Goal: Task Accomplishment & Management: Complete application form

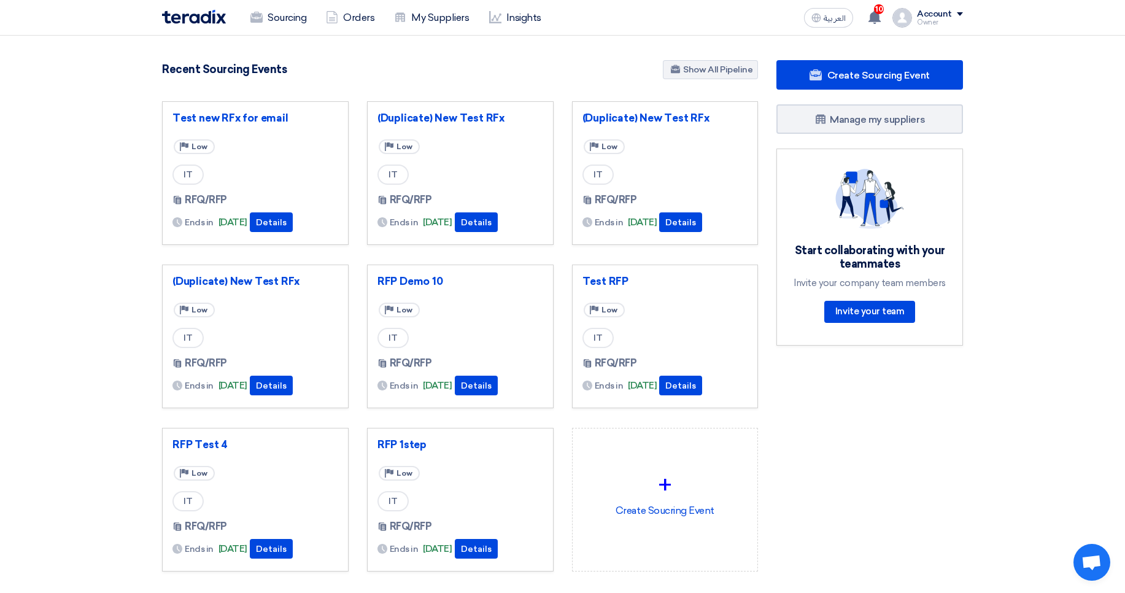
click at [604, 75] on div "Recent Sourcing Events Show All Pipeline" at bounding box center [460, 70] width 596 height 21
click at [271, 21] on link "Sourcing" at bounding box center [278, 17] width 75 height 27
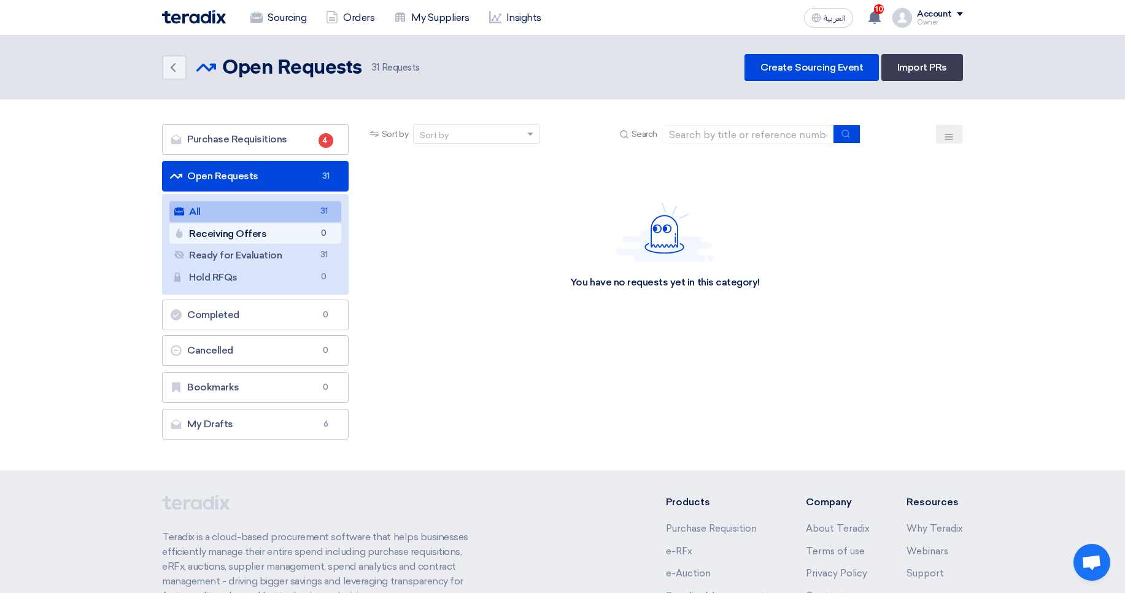
click at [287, 234] on link "Receiving Offers Receiving Offers 0" at bounding box center [255, 233] width 172 height 21
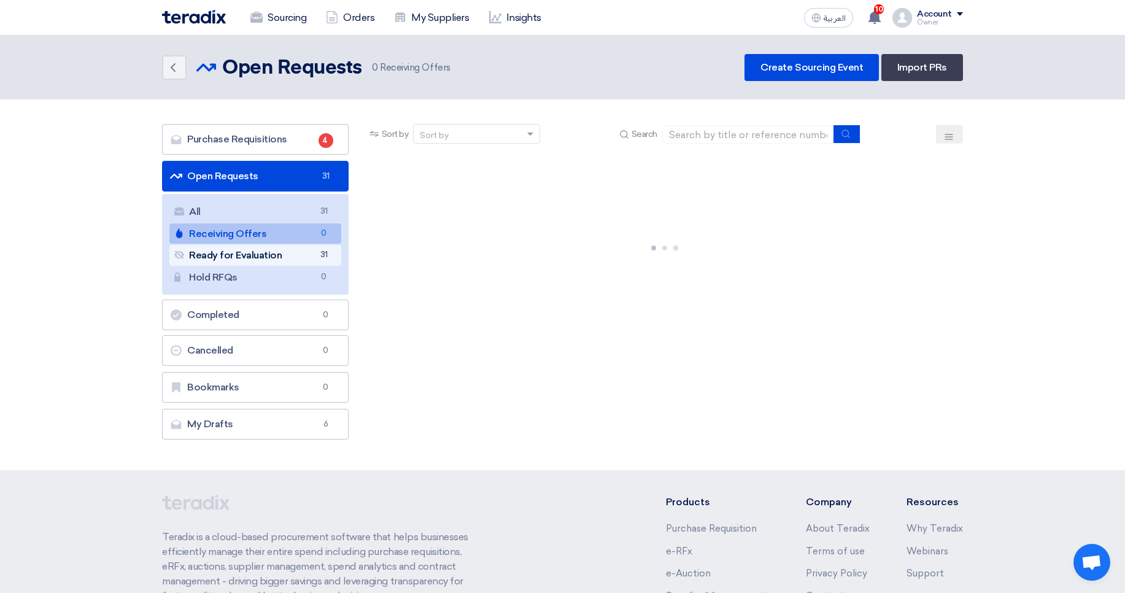
click at [288, 258] on link "Ready for Evaluation Ready for Evaluation 31" at bounding box center [255, 255] width 172 height 21
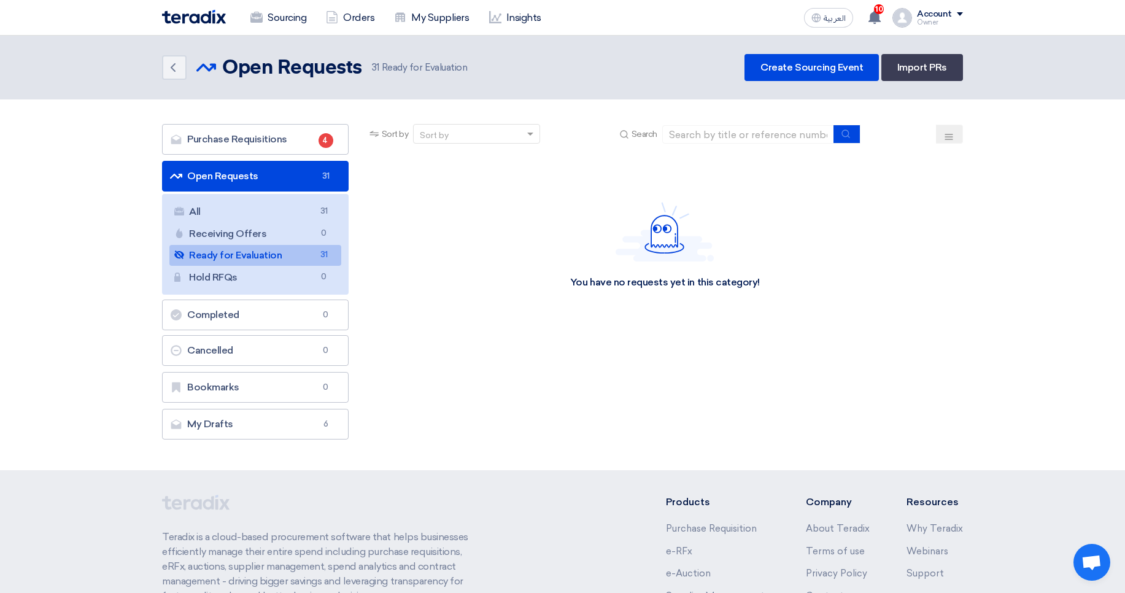
click at [607, 80] on div "Back Open Requests Open Requests 31 Ready for Evaluation Create Sourcing Event …" at bounding box center [562, 67] width 801 height 27
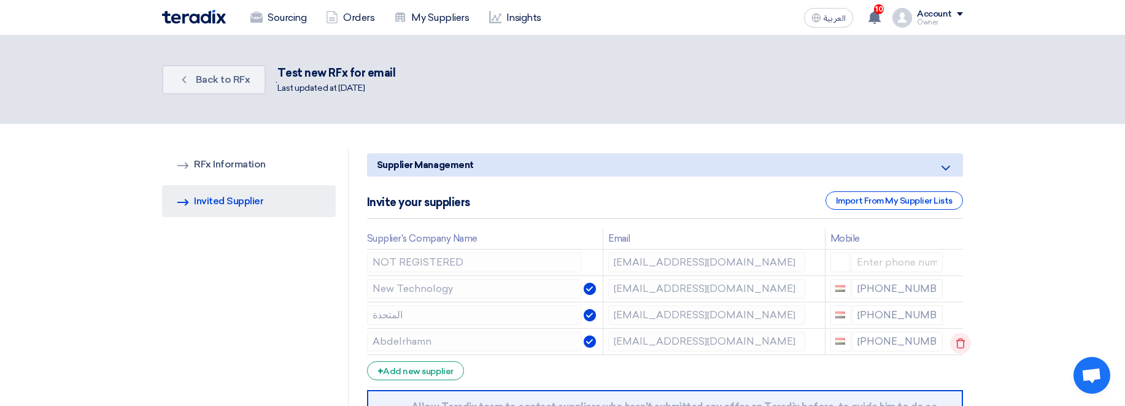
click at [956, 341] on icon at bounding box center [960, 343] width 21 height 21
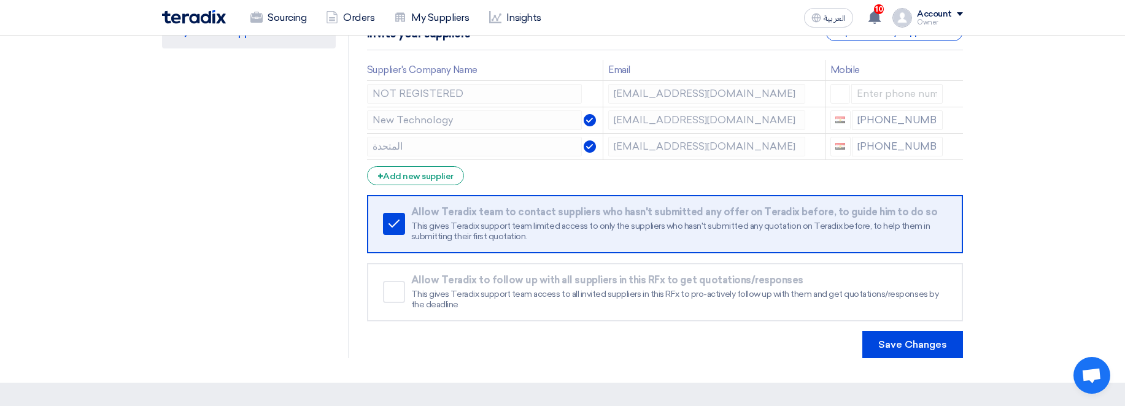
scroll to position [295, 0]
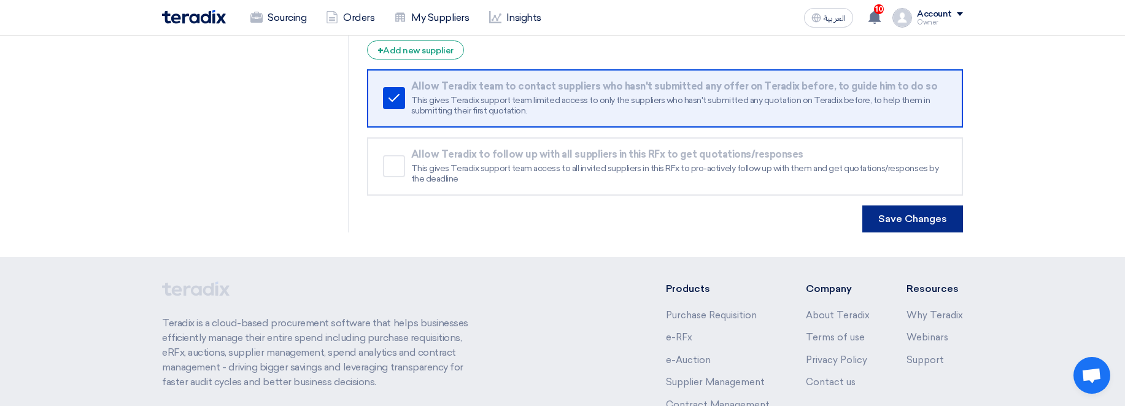
click at [935, 214] on button "Save Changes" at bounding box center [912, 219] width 101 height 27
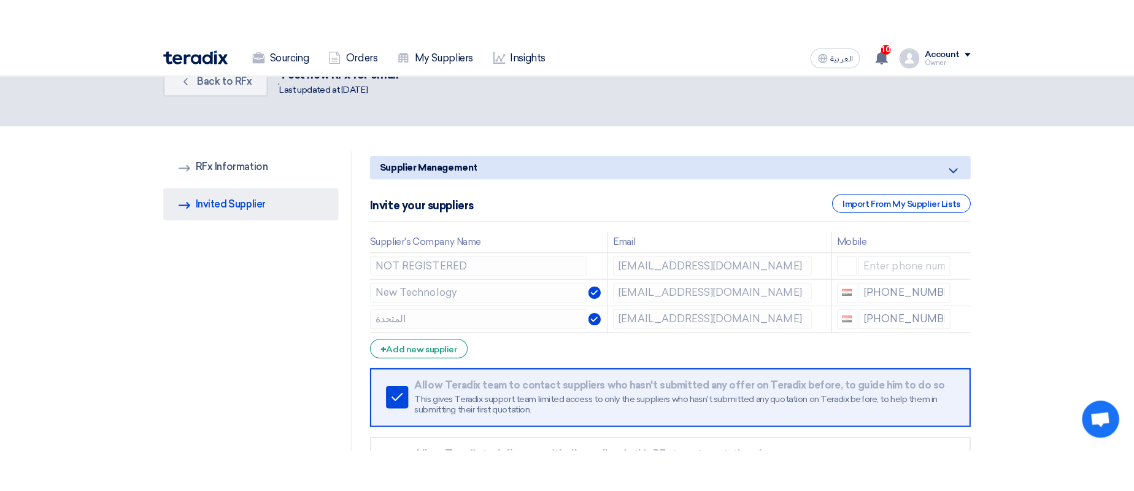
scroll to position [0, 0]
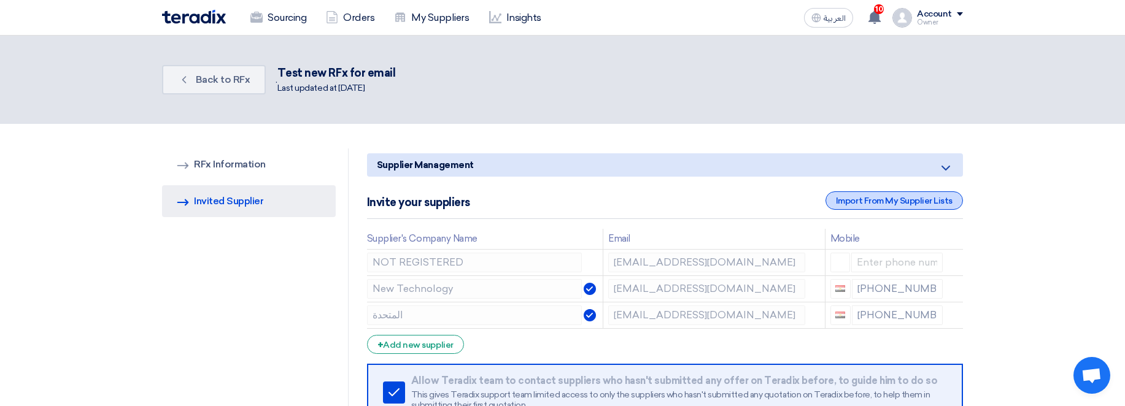
click at [846, 202] on div "Import From My Supplier Lists" at bounding box center [893, 200] width 137 height 18
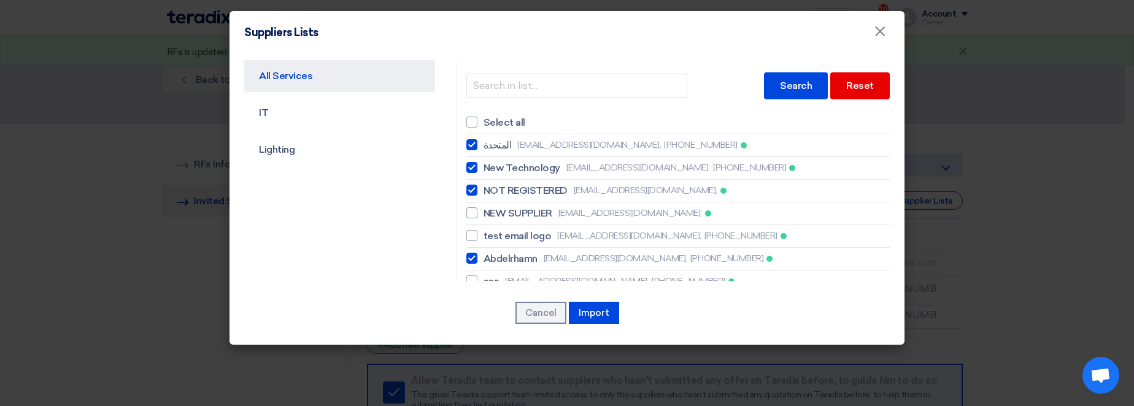
click at [1071, 190] on modal-container "Suppliers Lists × All Services IT Lighting Search Reset Select all المتحدة [EMA…" at bounding box center [567, 203] width 1134 height 406
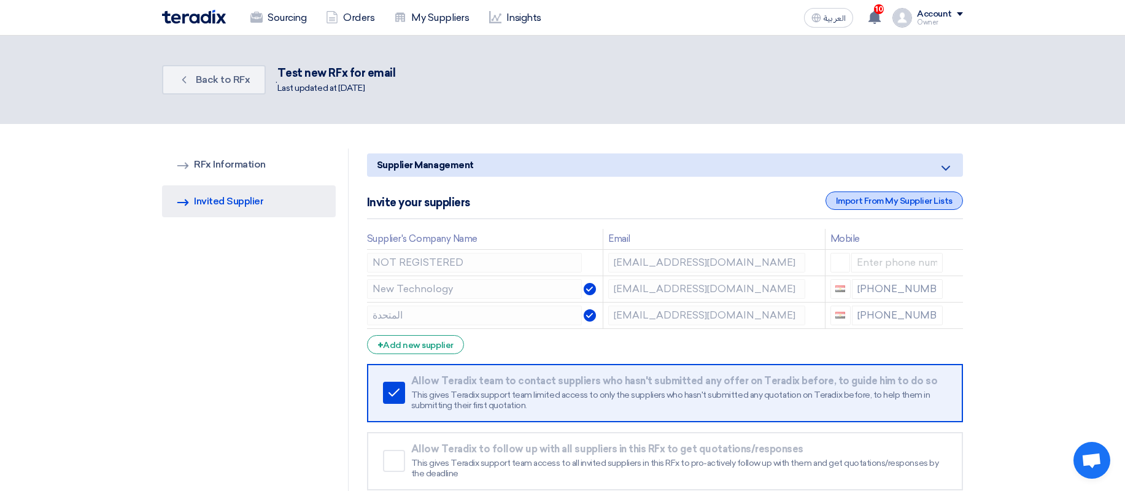
click at [873, 198] on div "Import From My Supplier Lists" at bounding box center [893, 200] width 137 height 18
click at [895, 205] on div "Import From My Supplier Lists" at bounding box center [893, 200] width 137 height 18
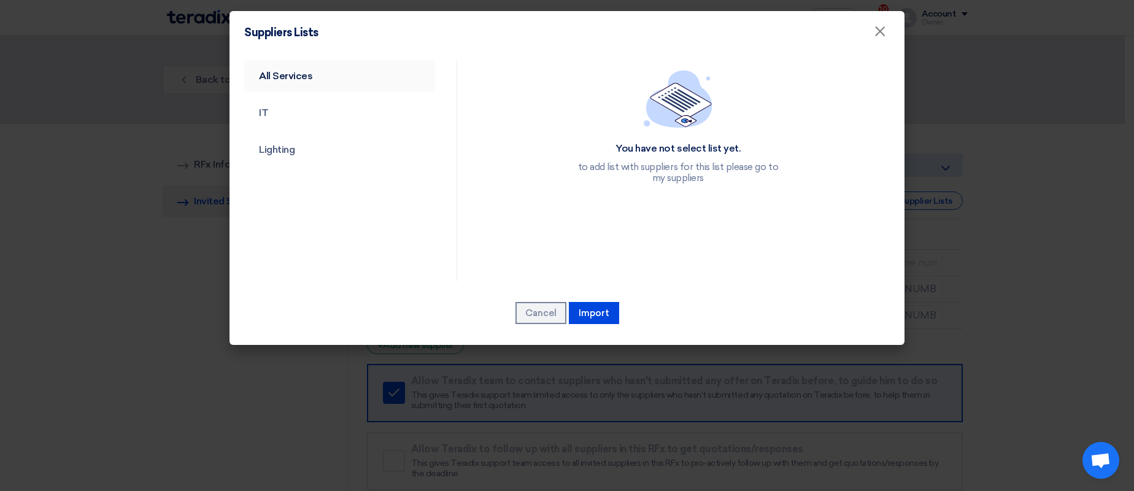
click at [315, 86] on link "All Services" at bounding box center [339, 76] width 191 height 32
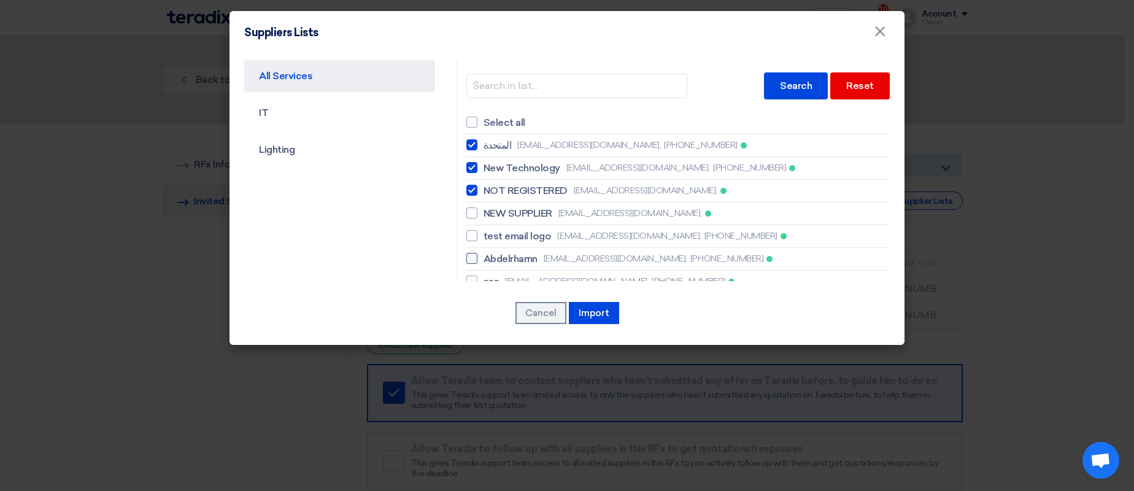
click at [523, 257] on span "Abdelrhamn" at bounding box center [511, 259] width 54 height 15
click at [492, 149] on input "Abdelrhamn [EMAIL_ADDRESS][DOMAIN_NAME], [PHONE_NUMBER]" at bounding box center [488, 145] width 8 height 8
checkbox input "true"
click at [593, 302] on button "Import" at bounding box center [594, 313] width 50 height 22
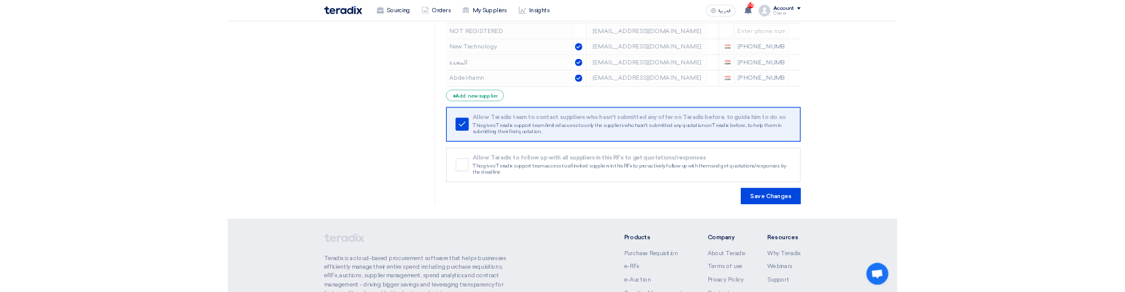
scroll to position [221, 0]
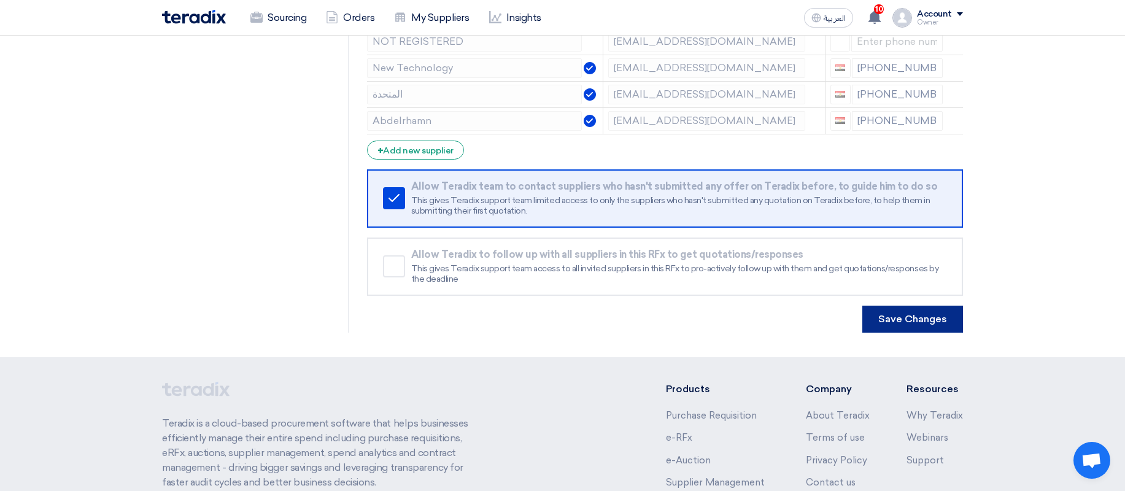
click at [946, 315] on button "Save Changes" at bounding box center [912, 319] width 101 height 27
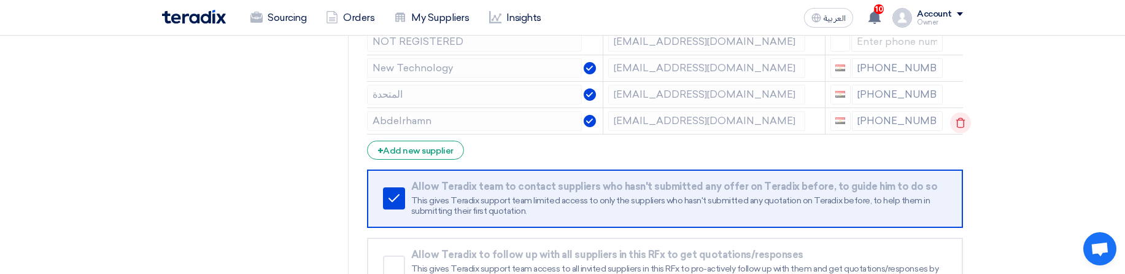
click at [954, 119] on icon at bounding box center [960, 122] width 21 height 21
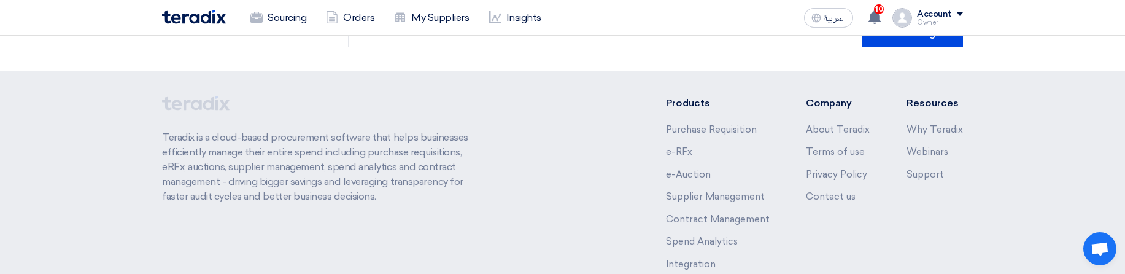
scroll to position [442, 0]
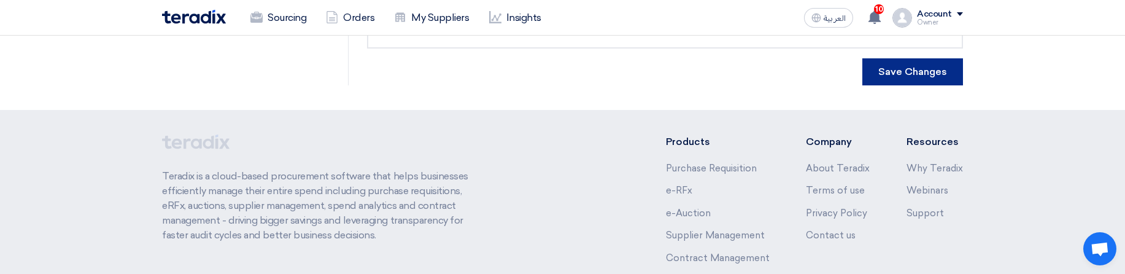
click at [906, 75] on button "Save Changes" at bounding box center [912, 71] width 101 height 27
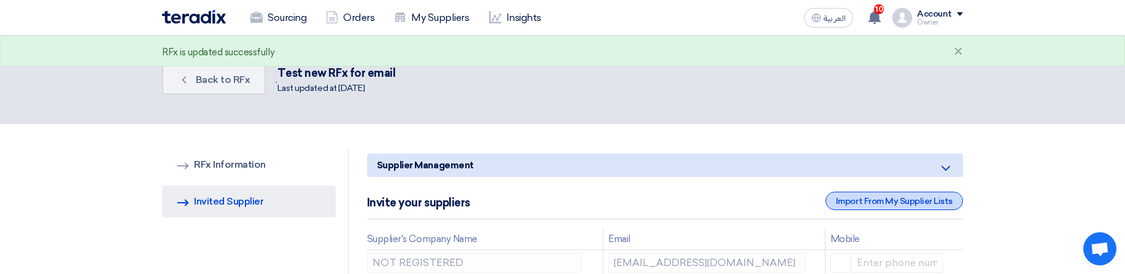
click at [874, 204] on div "Import From My Supplier Lists" at bounding box center [893, 200] width 137 height 18
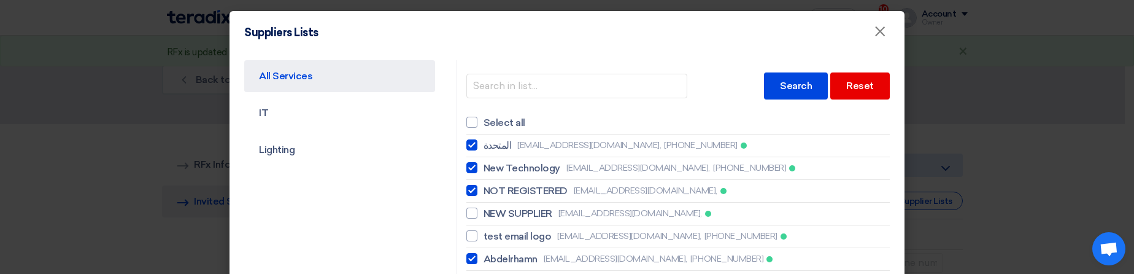
click at [512, 260] on span "Abdelrhamn" at bounding box center [511, 259] width 54 height 15
click at [492, 149] on input "Abdelrhamn [EMAIL_ADDRESS][DOMAIN_NAME], [PHONE_NUMBER]" at bounding box center [488, 145] width 8 height 8
click at [512, 260] on span "Abdelrhamn" at bounding box center [511, 259] width 54 height 15
click at [492, 149] on input "Abdelrhamn [EMAIL_ADDRESS][DOMAIN_NAME], [PHONE_NUMBER]" at bounding box center [488, 145] width 8 height 8
checkbox input "true"
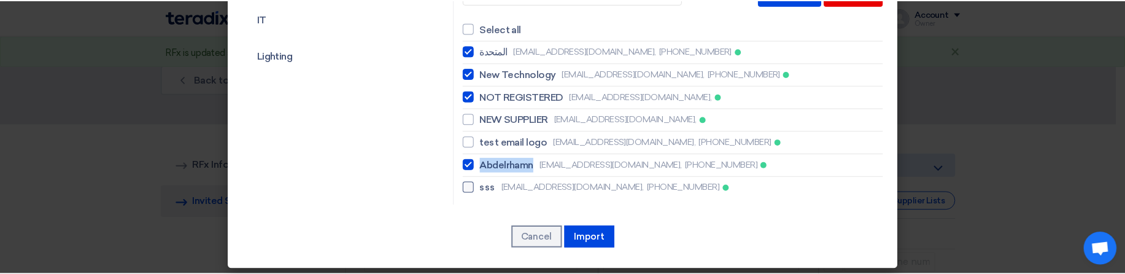
scroll to position [82, 0]
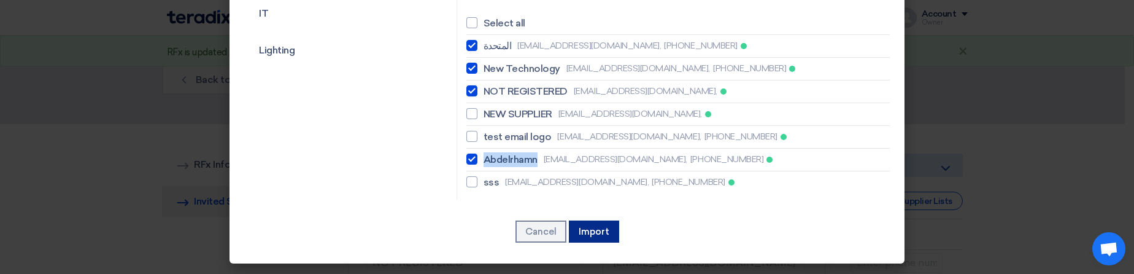
click at [593, 236] on button "Import" at bounding box center [594, 231] width 50 height 22
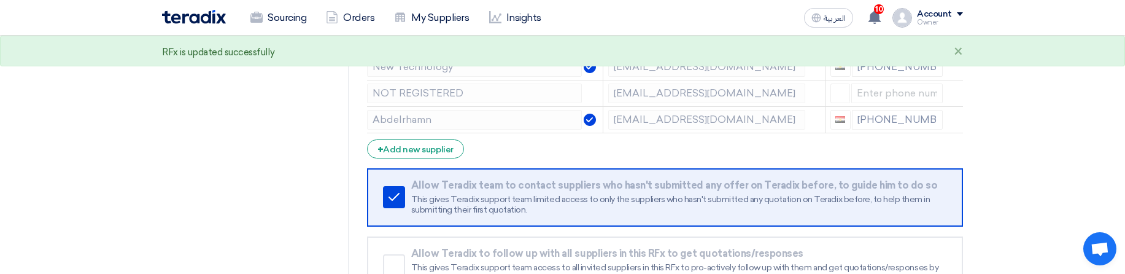
scroll to position [368, 0]
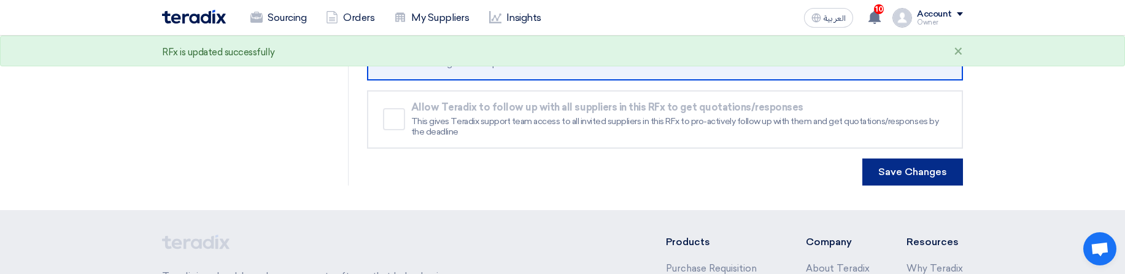
click at [920, 168] on button "Save Changes" at bounding box center [912, 171] width 101 height 27
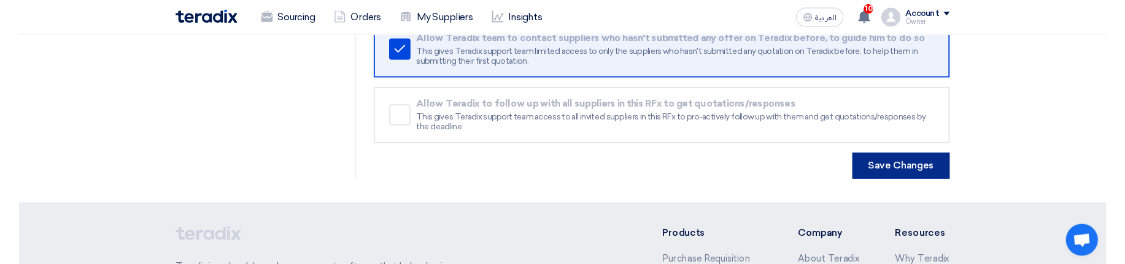
scroll to position [0, 0]
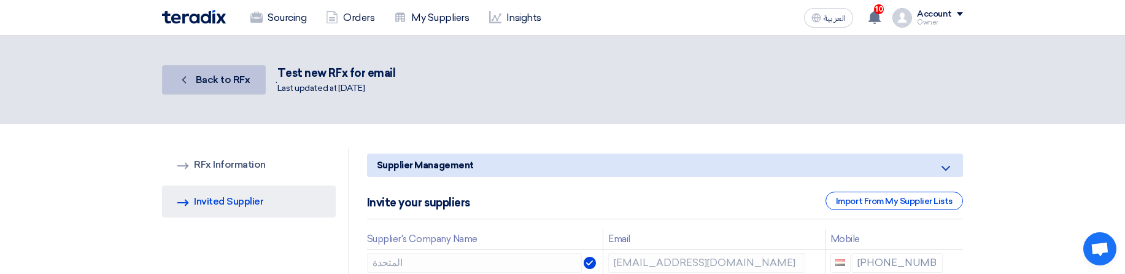
click at [231, 71] on link "Back Back to RFx" at bounding box center [214, 79] width 104 height 29
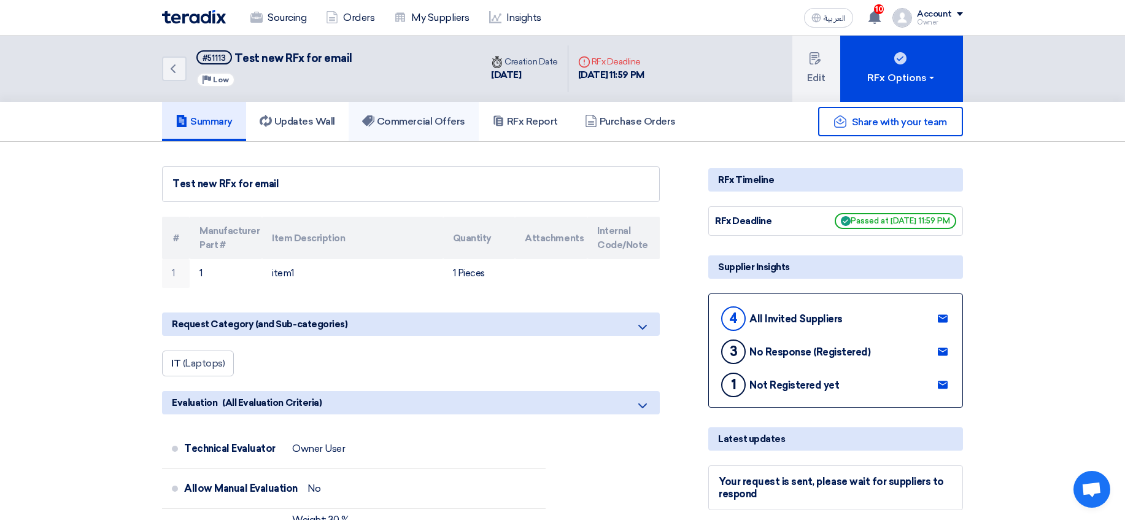
click at [396, 124] on h5 "Commercial Offers" at bounding box center [413, 121] width 103 height 12
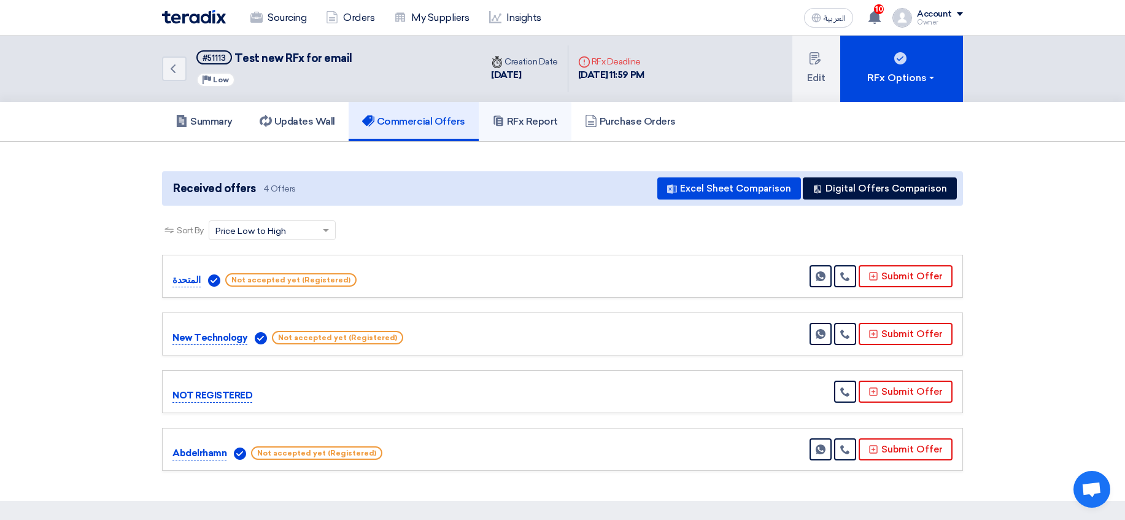
click at [536, 112] on link "RFx Report" at bounding box center [525, 121] width 93 height 39
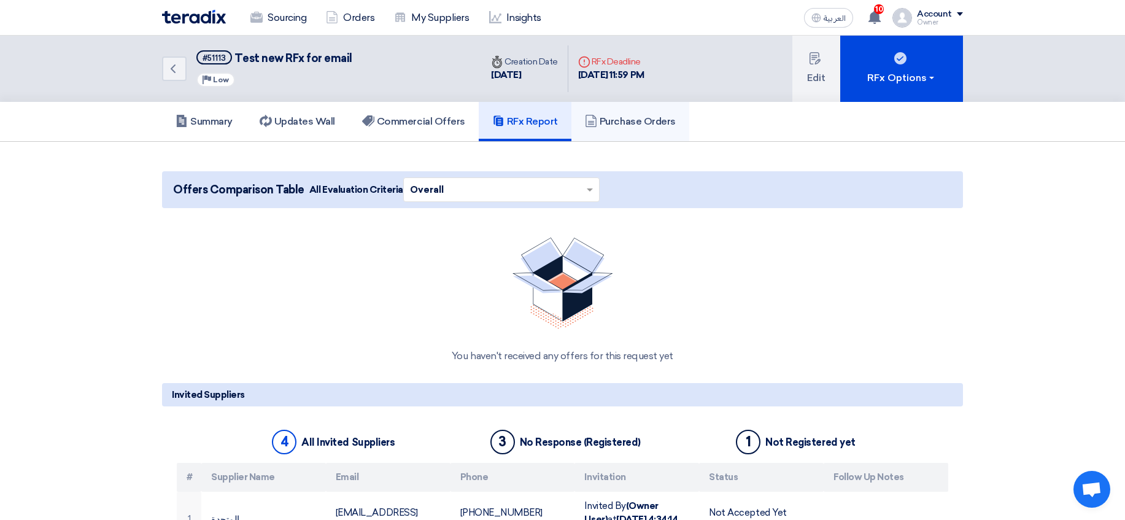
click at [615, 121] on h5 "Purchase Orders" at bounding box center [630, 121] width 91 height 12
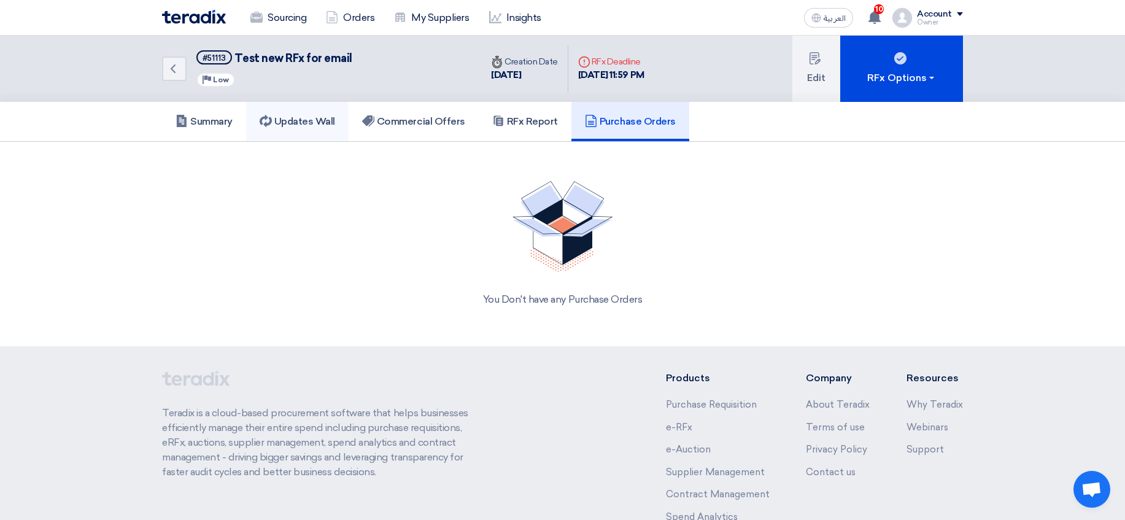
click at [305, 126] on h5 "Updates Wall" at bounding box center [297, 121] width 75 height 12
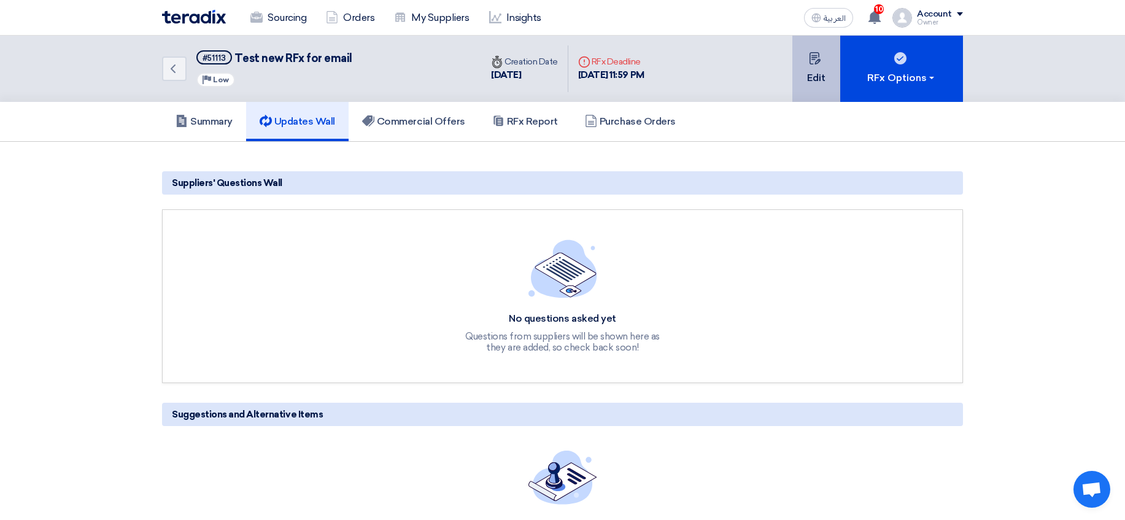
click at [792, 85] on button "Edit" at bounding box center [816, 69] width 48 height 66
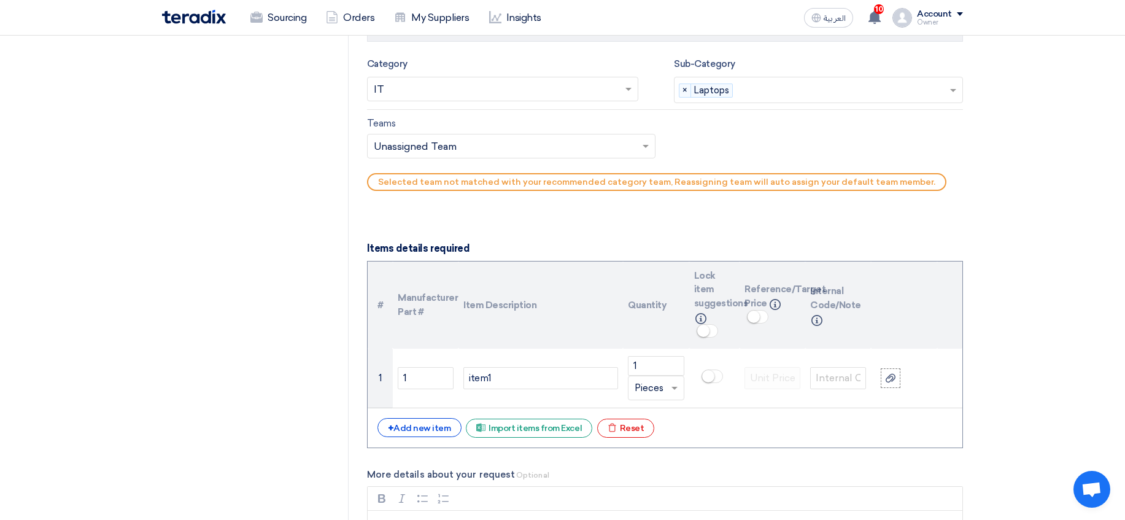
scroll to position [957, 0]
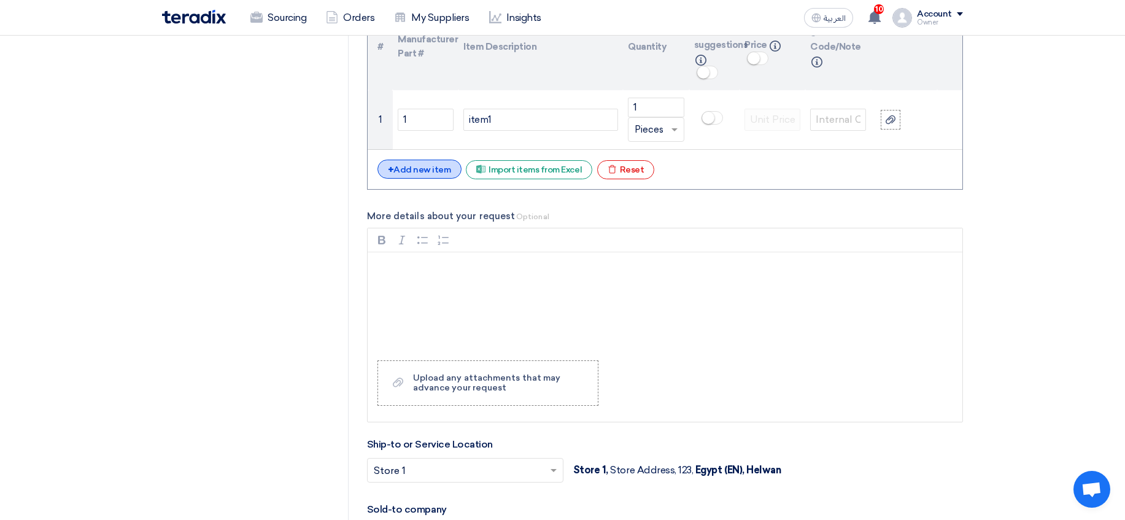
click at [446, 169] on div "+ Add new item" at bounding box center [419, 169] width 84 height 19
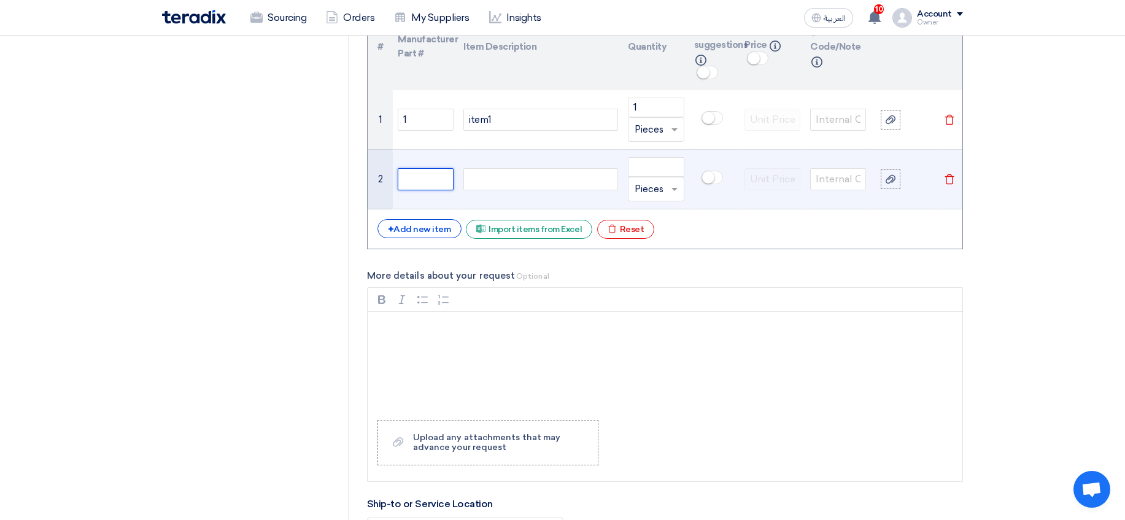
click at [427, 172] on input "text" at bounding box center [426, 179] width 56 height 22
type input "1"
click at [657, 164] on input "number" at bounding box center [656, 167] width 56 height 20
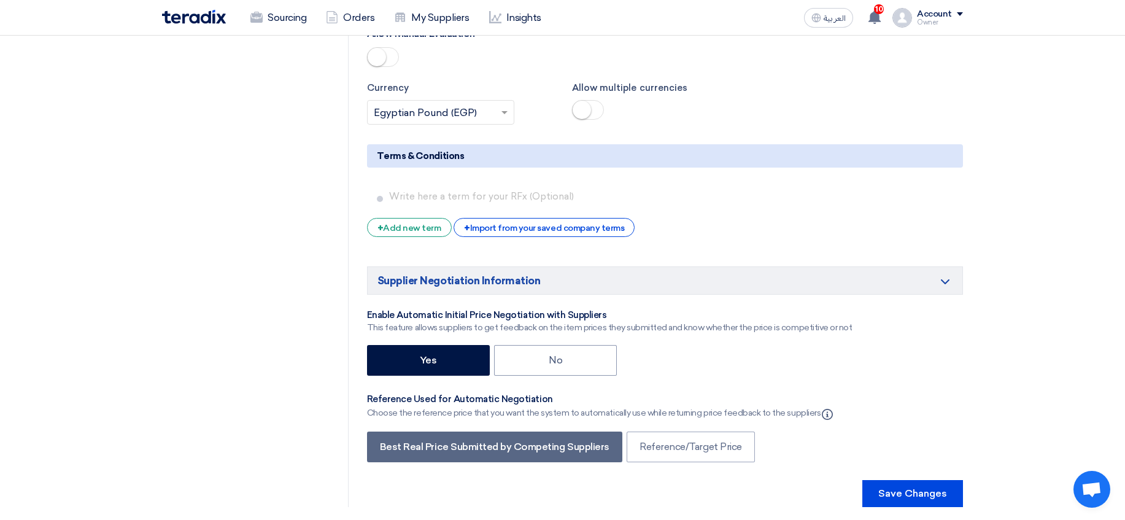
scroll to position [1841, 0]
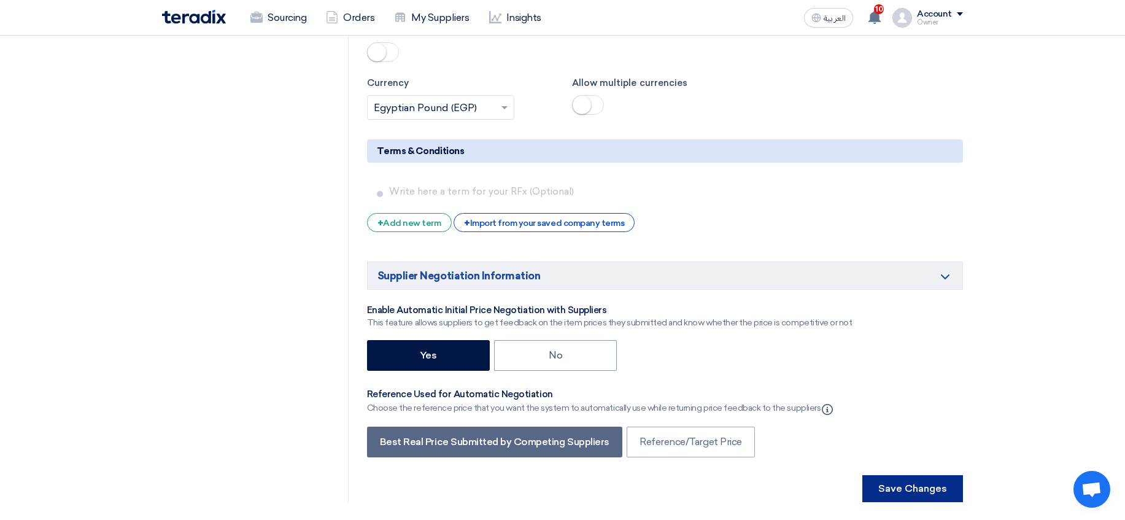
type input "10"
click at [927, 490] on button "Save Changes" at bounding box center [912, 488] width 101 height 27
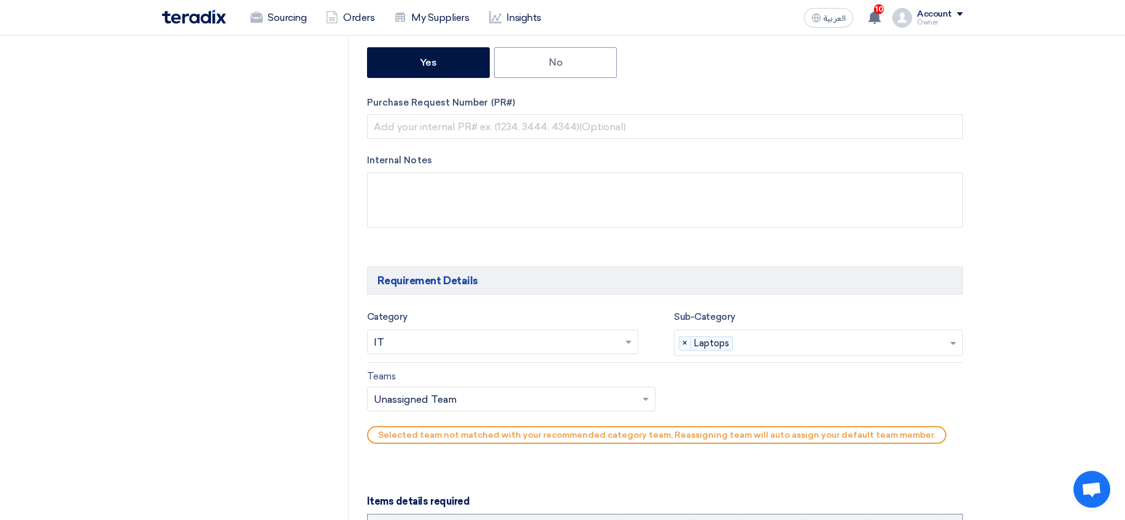
scroll to position [221, 0]
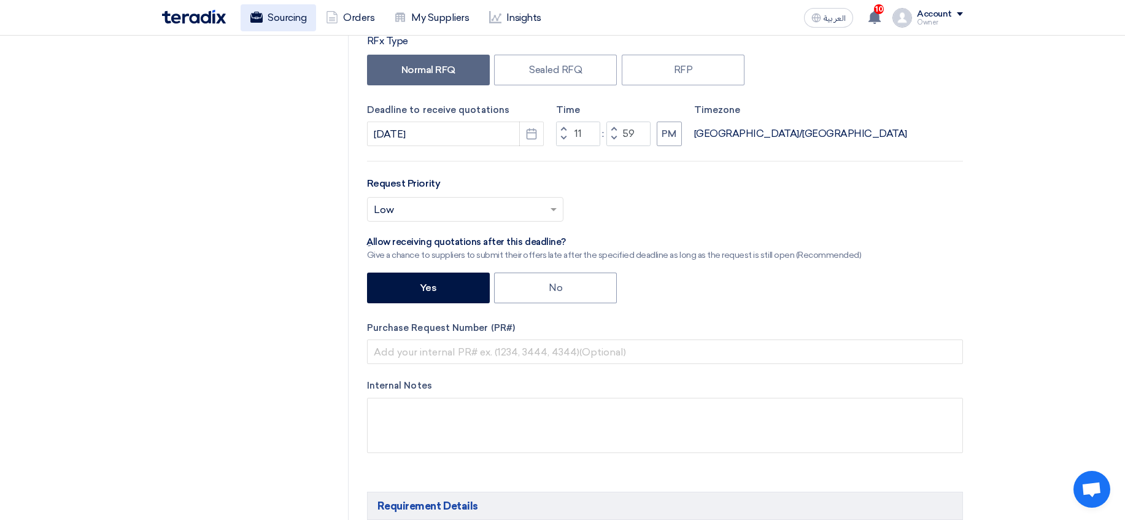
click at [277, 15] on link "Sourcing" at bounding box center [278, 17] width 75 height 27
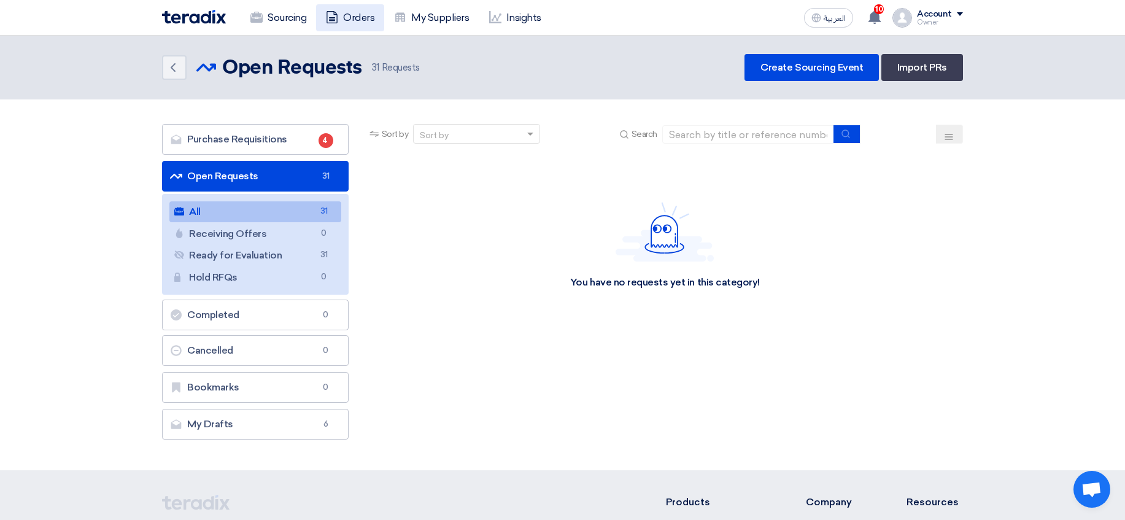
click at [347, 17] on link "Orders" at bounding box center [350, 17] width 68 height 27
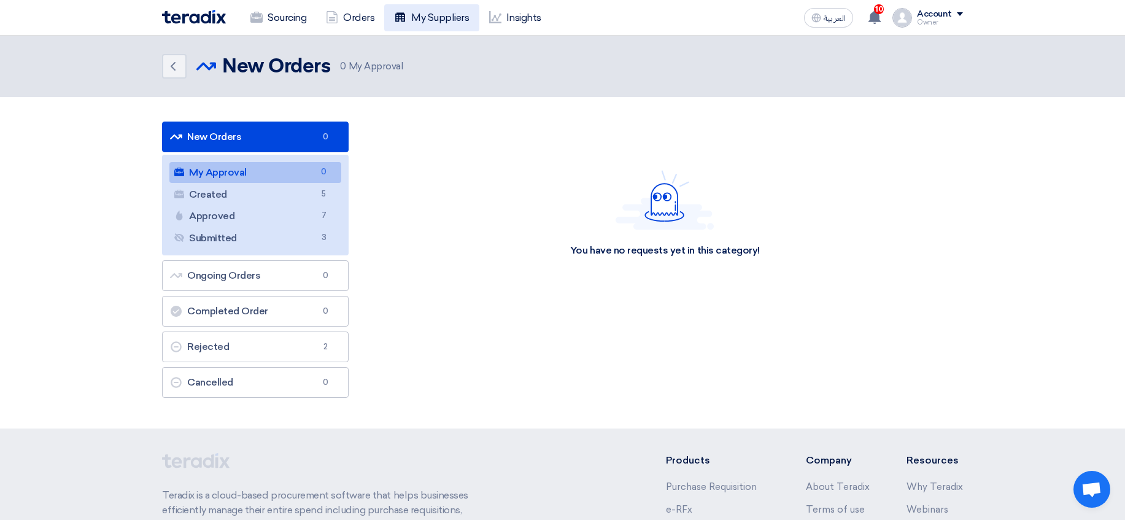
click at [431, 21] on link "My Suppliers" at bounding box center [431, 17] width 94 height 27
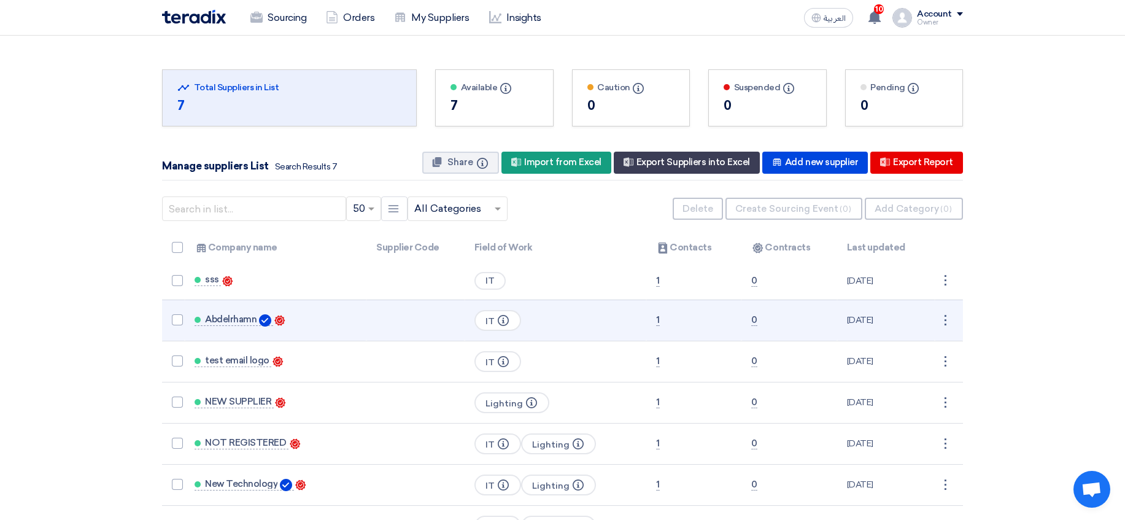
click at [225, 312] on td "Abdelrhamn Contacts" at bounding box center [276, 319] width 182 height 41
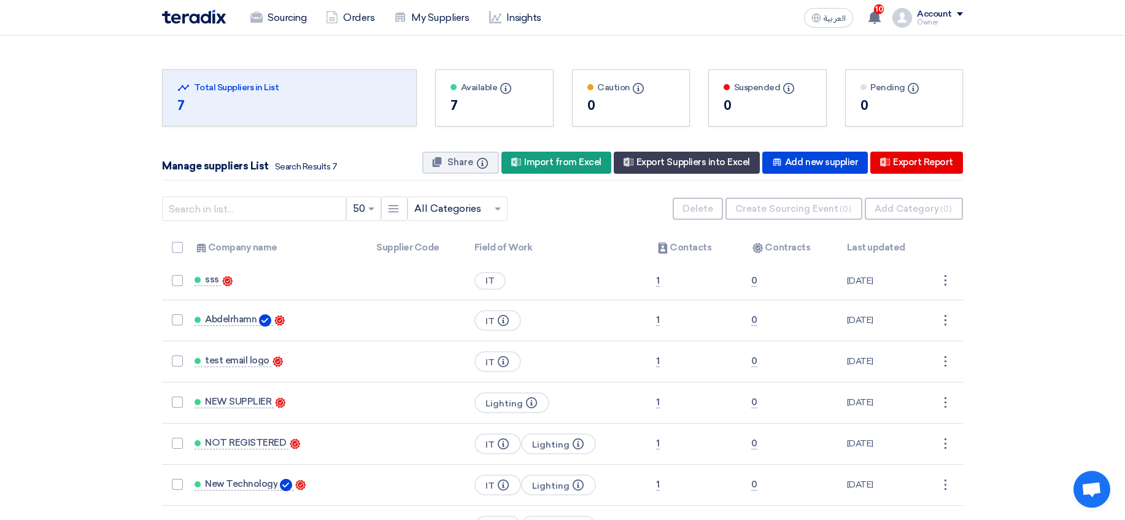
click at [943, 13] on div "Account" at bounding box center [934, 14] width 35 height 10
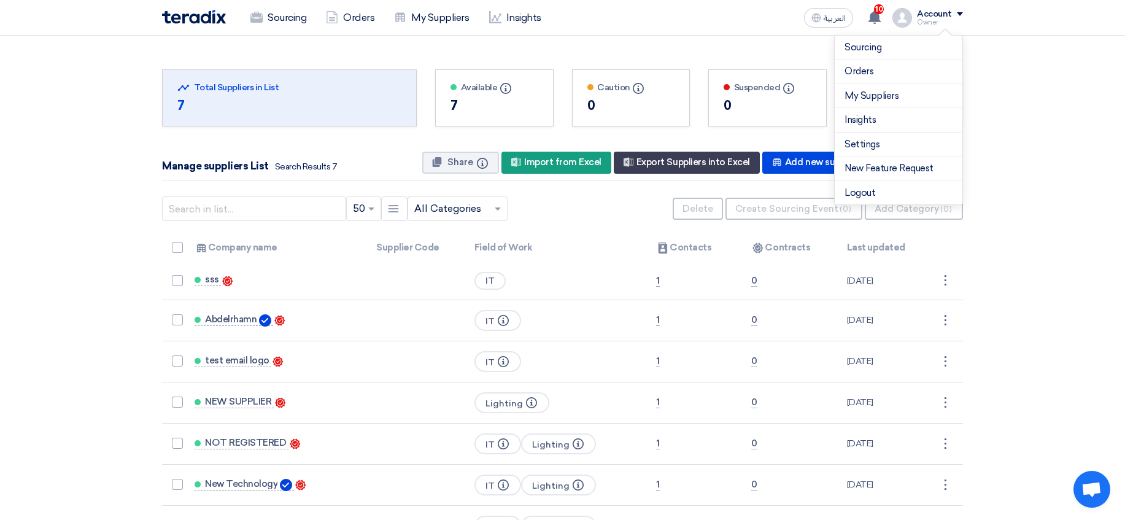
click at [674, 38] on section "Total Suppliers in this list Total Suppliers in List 7 Available Info" at bounding box center [562, 303] width 1125 height 535
